Goal: Contribute content: Contribute content

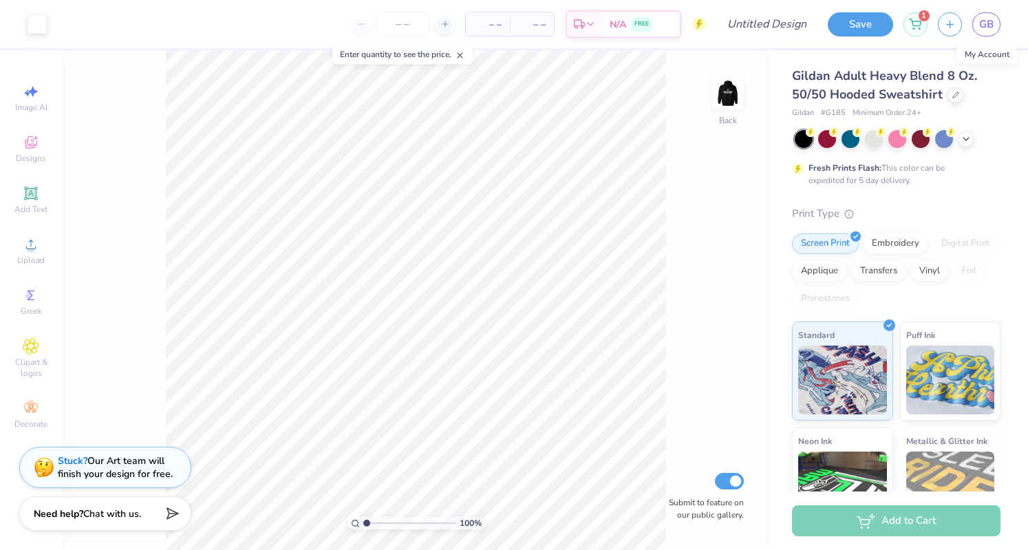
click at [983, 21] on span "GB" at bounding box center [986, 25] width 14 height 16
click at [921, 26] on icon at bounding box center [915, 24] width 12 height 11
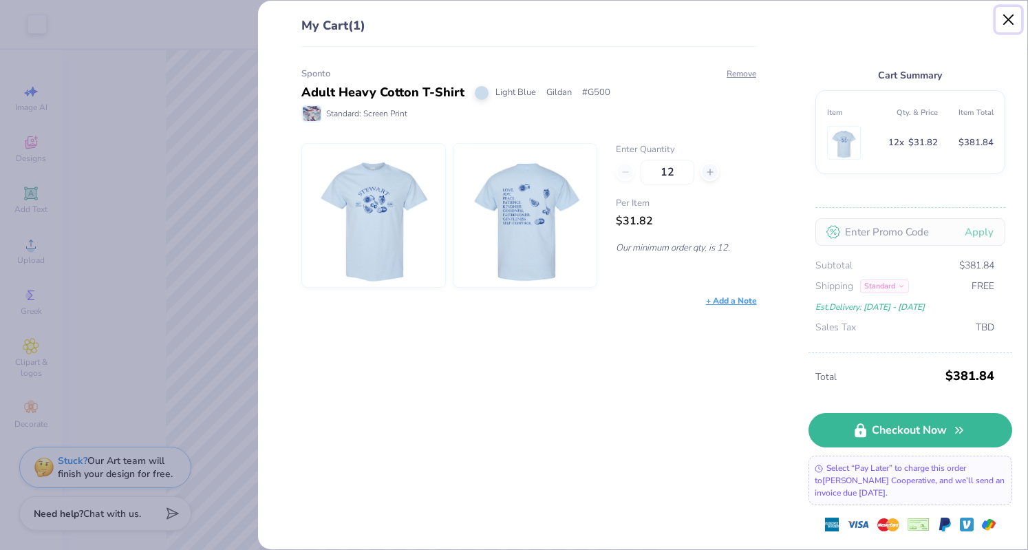
click at [1006, 18] on button "Close" at bounding box center [1009, 20] width 26 height 26
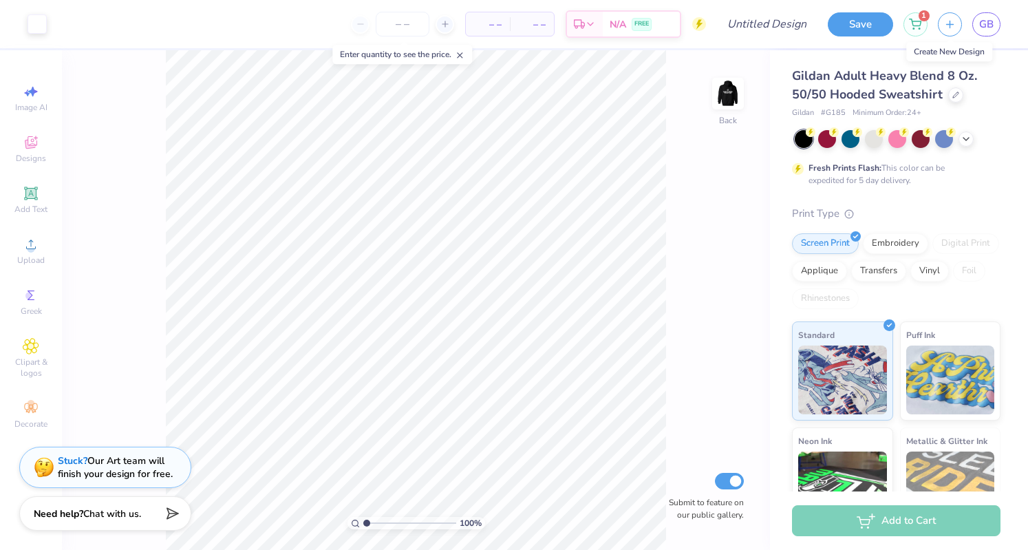
click at [954, 19] on icon "button" at bounding box center [950, 25] width 12 height 12
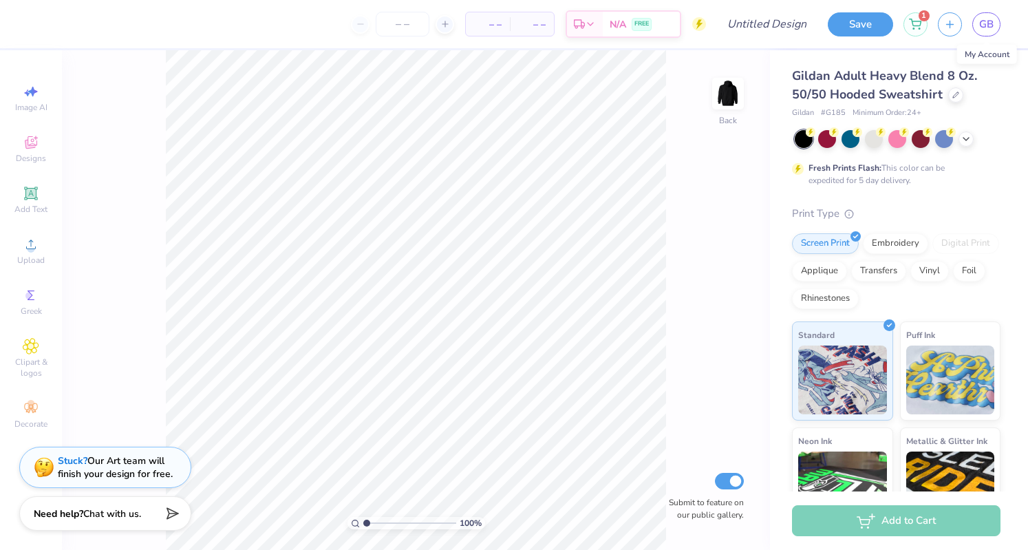
click at [983, 27] on span "GB" at bounding box center [986, 25] width 14 height 16
click at [981, 18] on span "GB" at bounding box center [986, 25] width 14 height 16
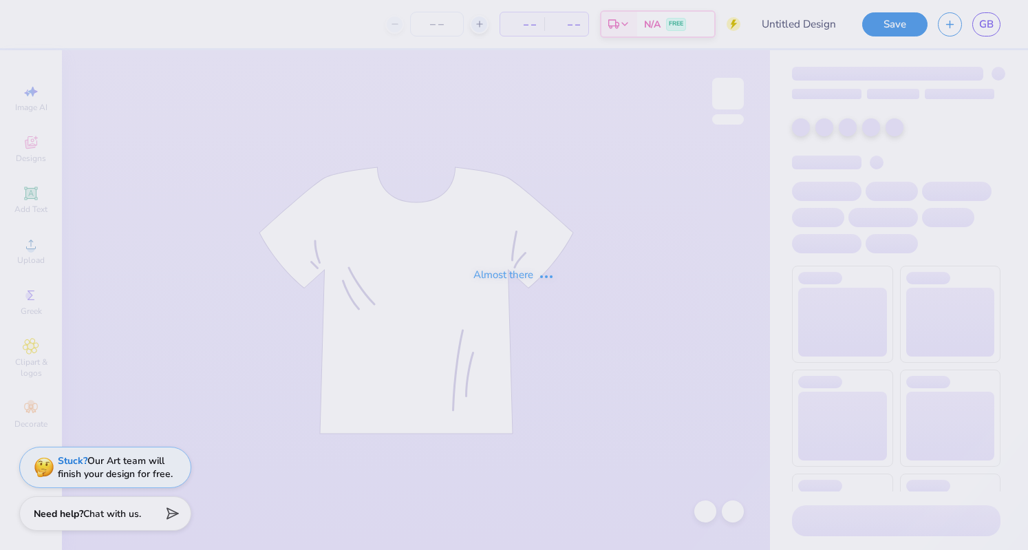
type input "Sponto"
type input "2"
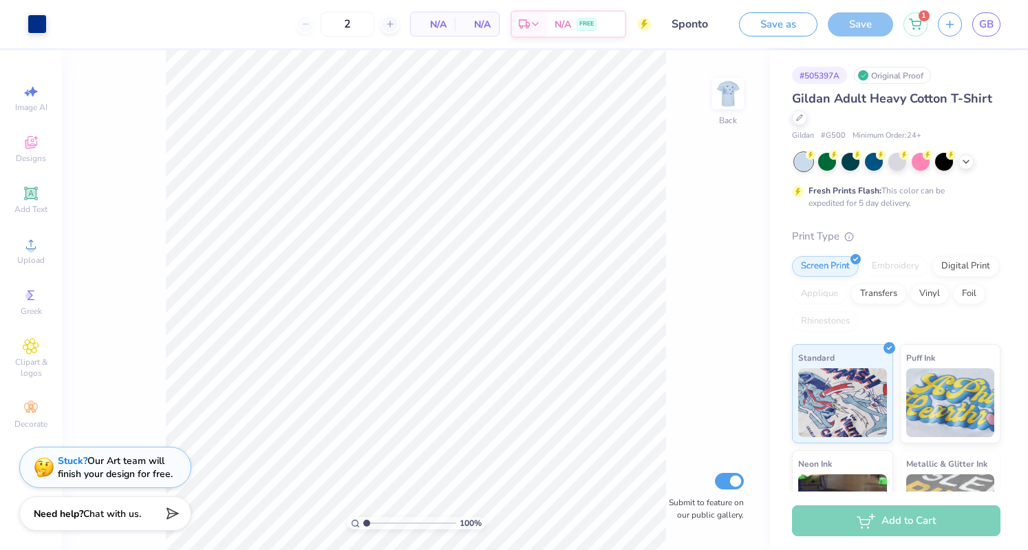
click at [719, 104] on img at bounding box center [728, 94] width 28 height 28
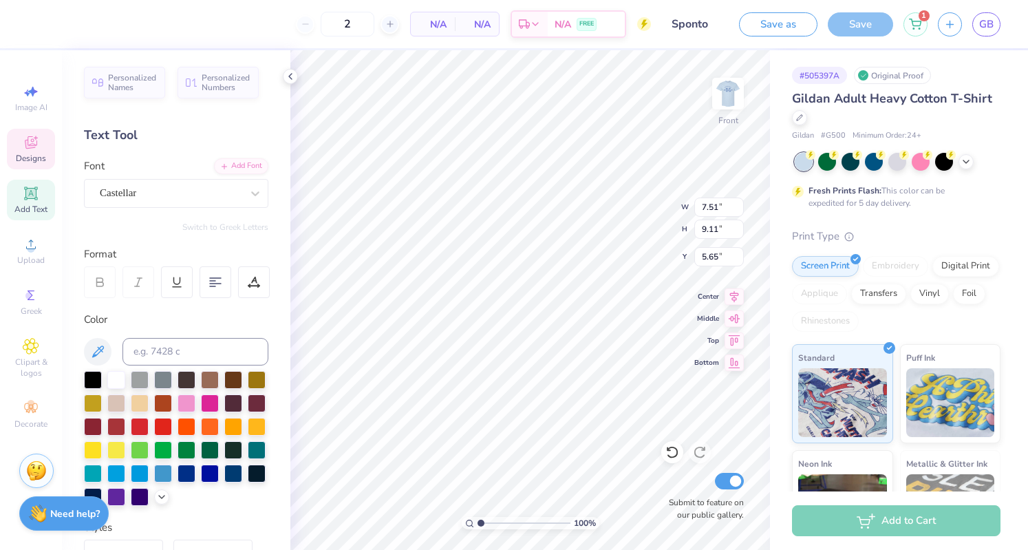
scroll to position [18, 5]
type textarea "love joy peace patience kindness goodness faithfulness gentleness self-control"
click at [915, 30] on div "1" at bounding box center [915, 24] width 24 height 24
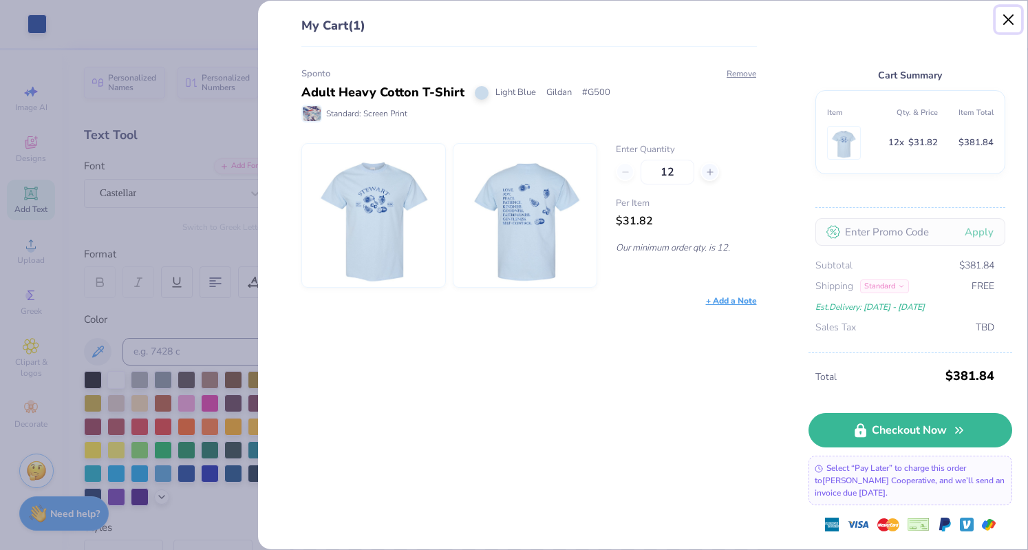
click at [1006, 21] on button "Close" at bounding box center [1009, 20] width 26 height 26
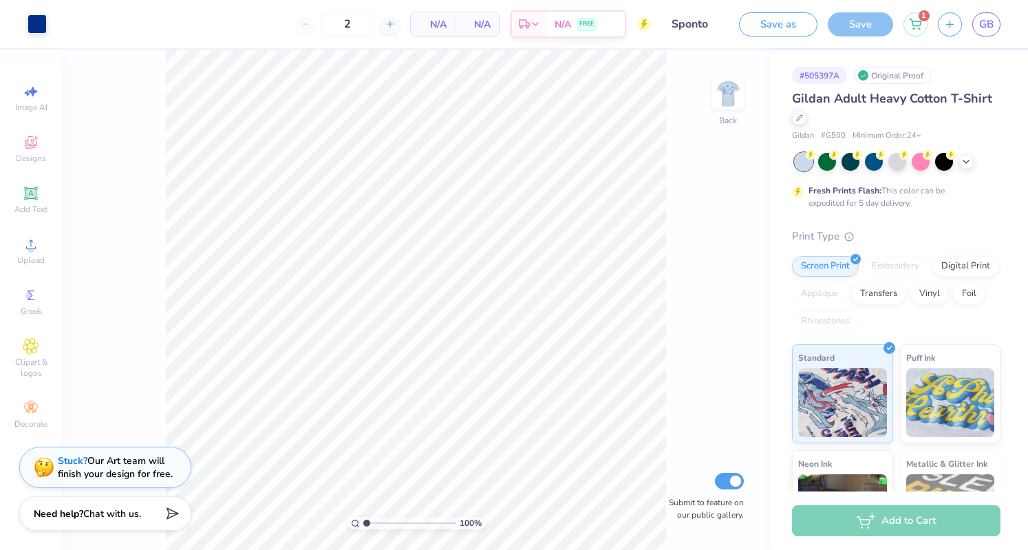
click at [738, 103] on img at bounding box center [728, 94] width 28 height 28
click at [729, 107] on img at bounding box center [728, 94] width 28 height 28
click at [965, 159] on icon at bounding box center [966, 161] width 11 height 11
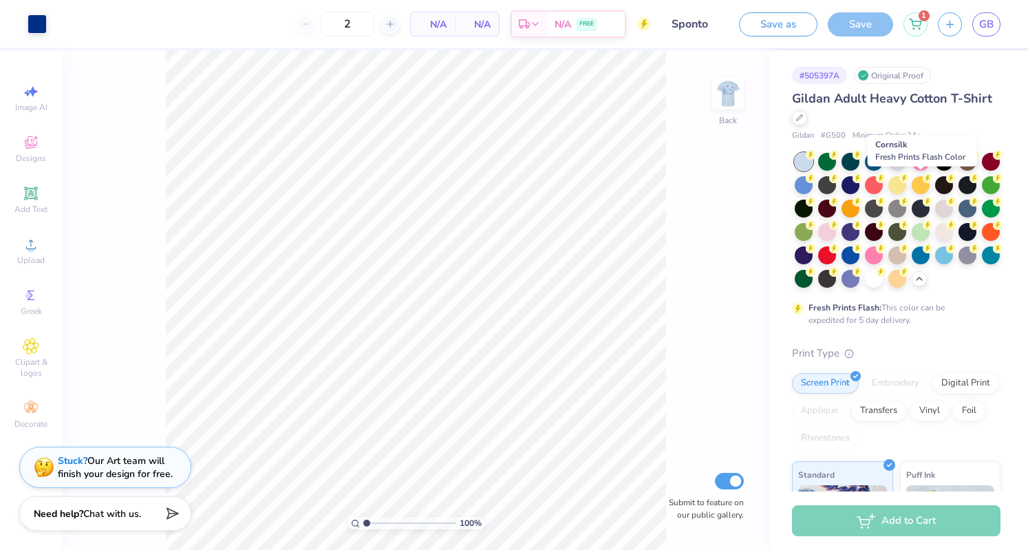
click at [906, 184] on div at bounding box center [897, 185] width 18 height 18
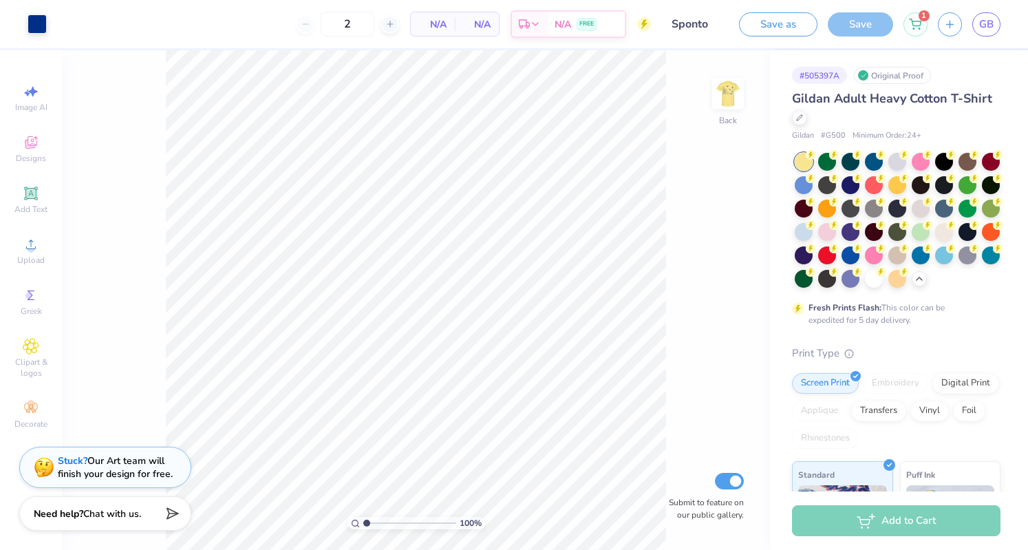
click at [738, 94] on img at bounding box center [728, 94] width 28 height 28
click at [740, 84] on img at bounding box center [728, 94] width 28 height 28
click at [813, 185] on div at bounding box center [804, 185] width 18 height 18
click at [813, 237] on div at bounding box center [804, 232] width 18 height 18
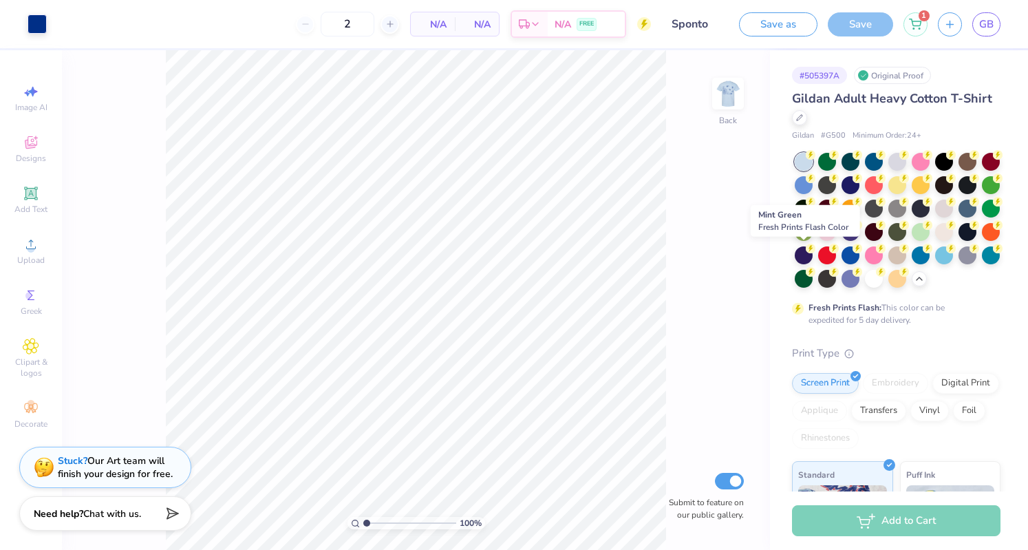
click at [912, 241] on div at bounding box center [921, 232] width 18 height 18
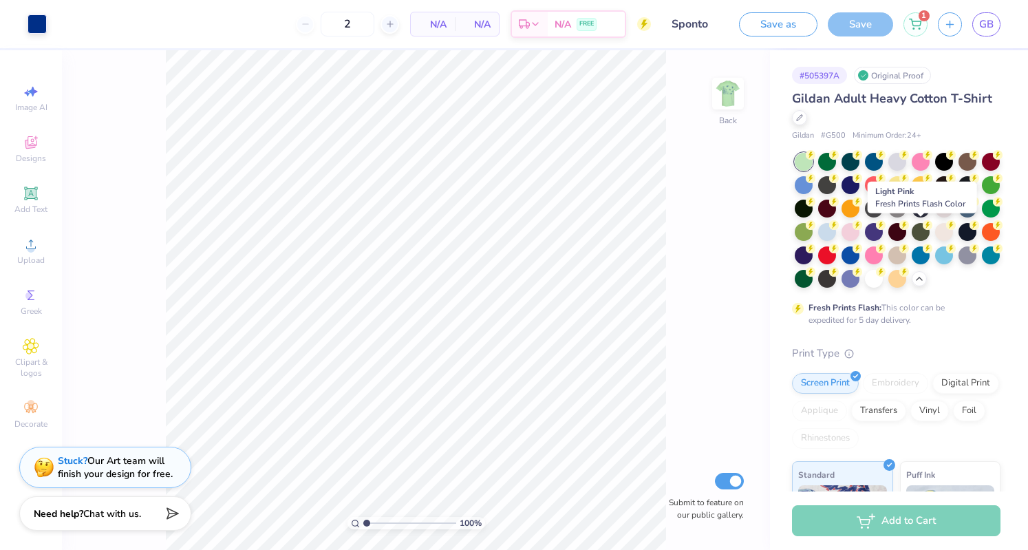
click at [859, 229] on div at bounding box center [851, 232] width 18 height 18
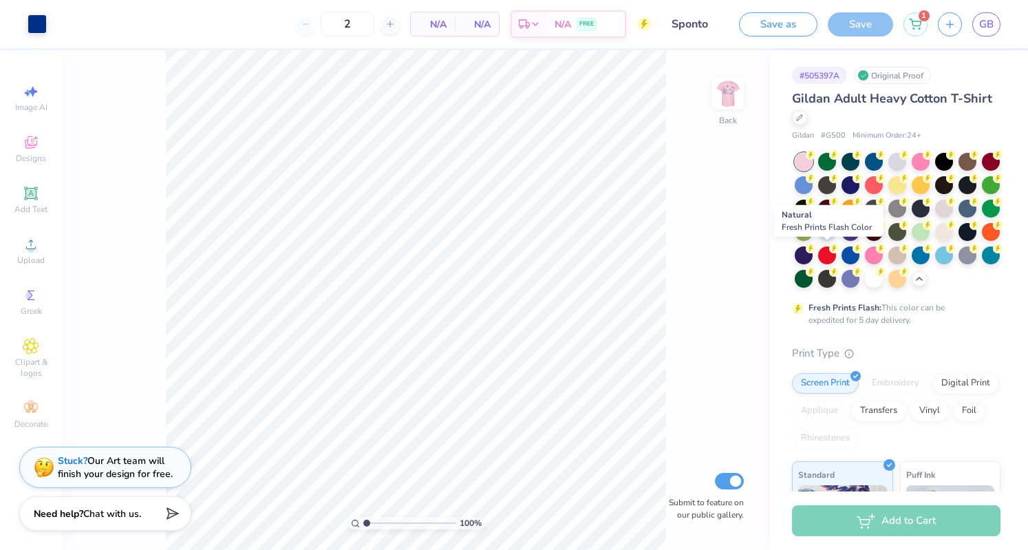
click at [935, 241] on div at bounding box center [944, 232] width 18 height 18
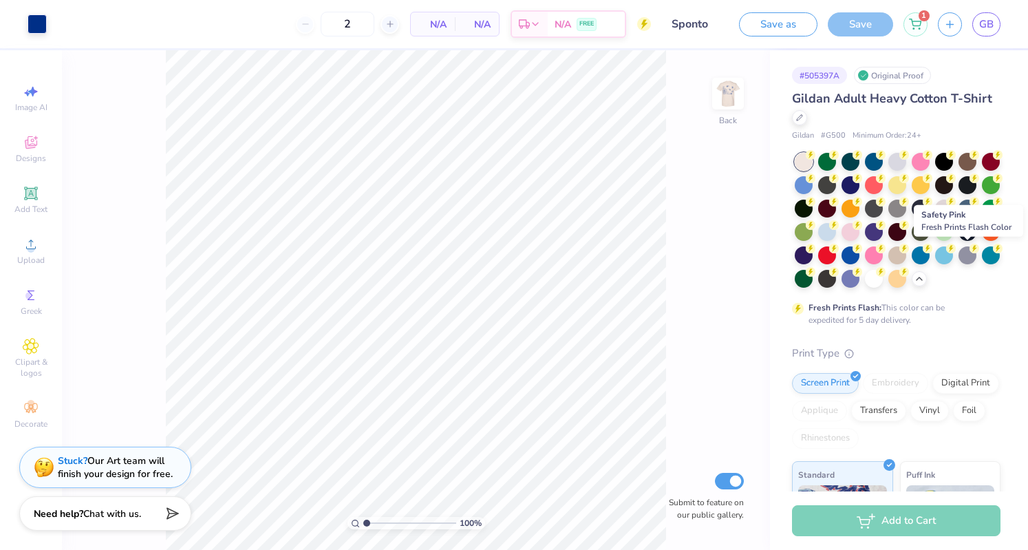
click at [883, 259] on div at bounding box center [874, 255] width 18 height 18
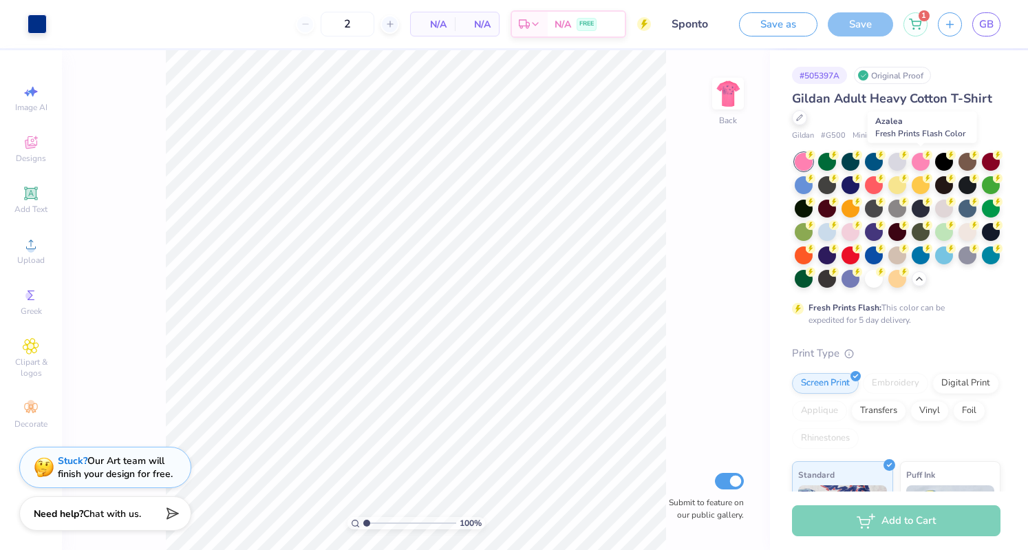
click at [918, 163] on div at bounding box center [921, 162] width 18 height 18
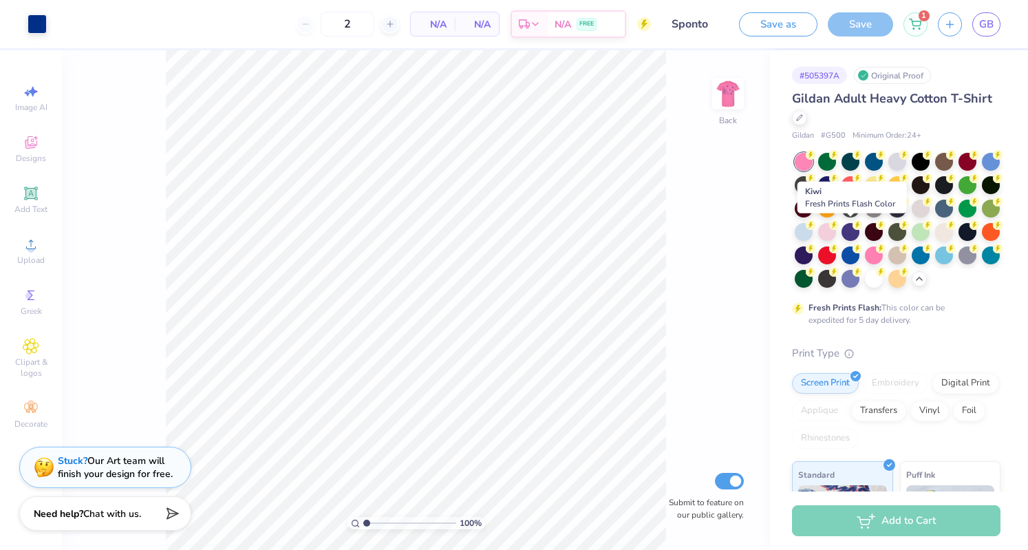
click at [982, 217] on div at bounding box center [991, 209] width 18 height 18
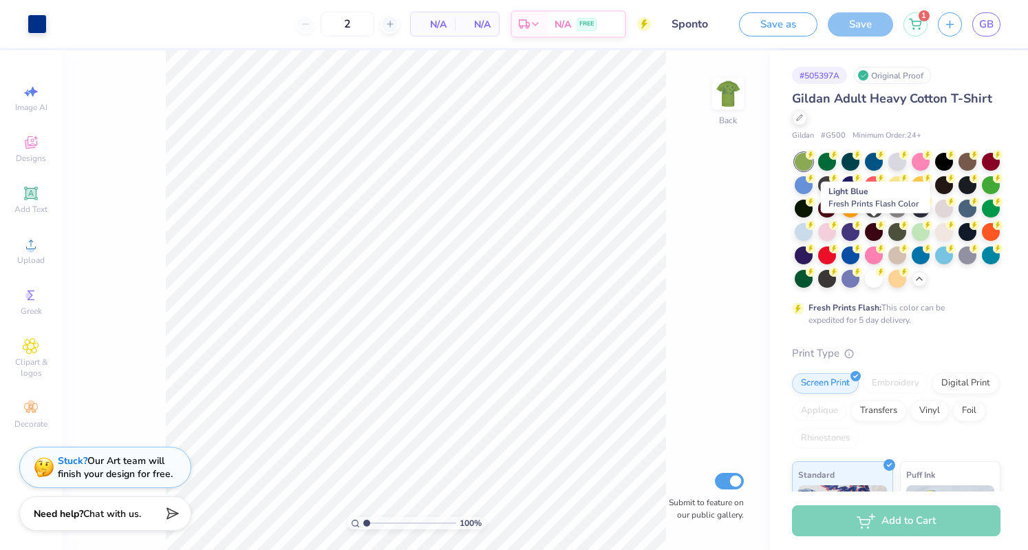
click at [813, 233] on div at bounding box center [804, 232] width 18 height 18
click at [718, 89] on img at bounding box center [728, 94] width 28 height 28
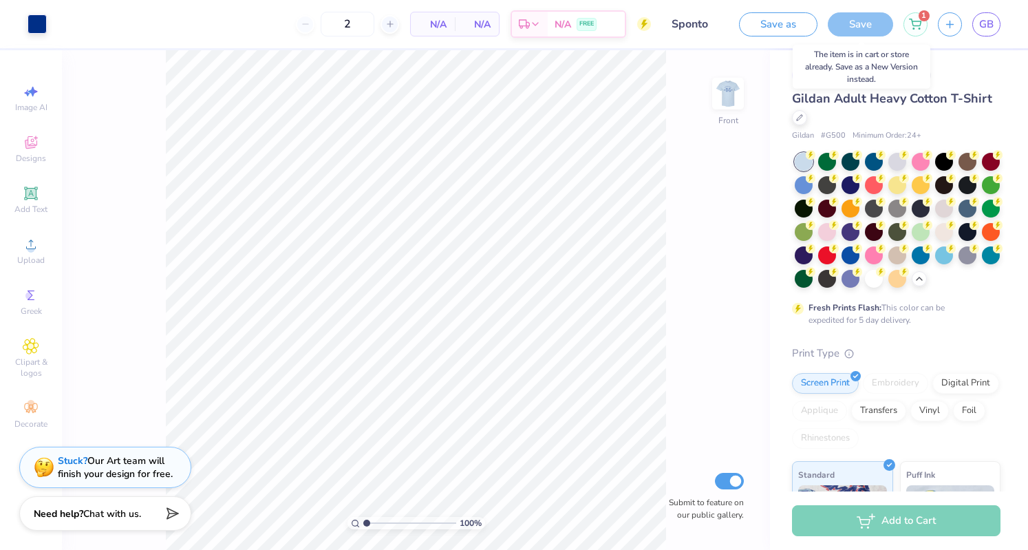
click at [843, 28] on div "Save" at bounding box center [860, 24] width 65 height 24
click at [912, 24] on icon at bounding box center [915, 24] width 12 height 11
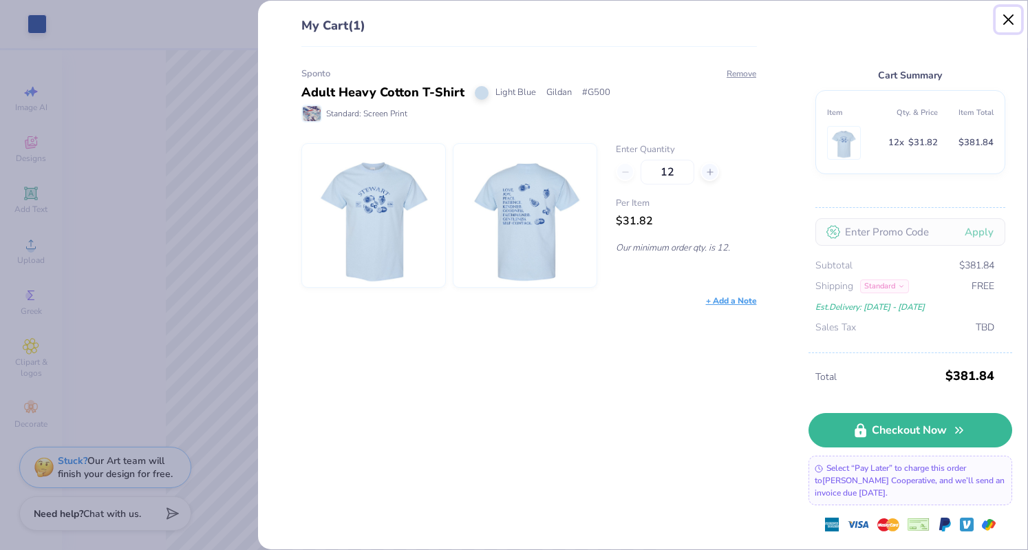
click at [1012, 9] on button "Close" at bounding box center [1009, 20] width 26 height 26
